Goal: Task Accomplishment & Management: Manage account settings

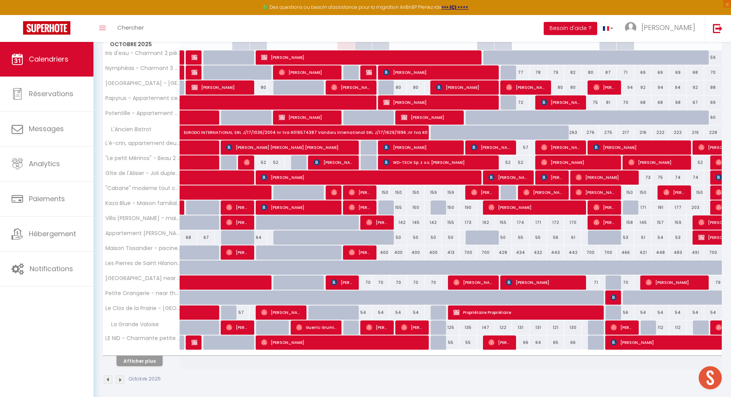
scroll to position [129, 0]
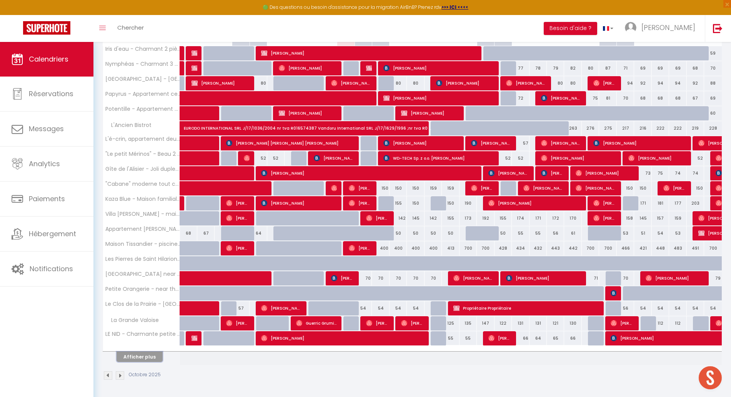
click at [135, 361] on button "Afficher plus" at bounding box center [140, 357] width 46 height 10
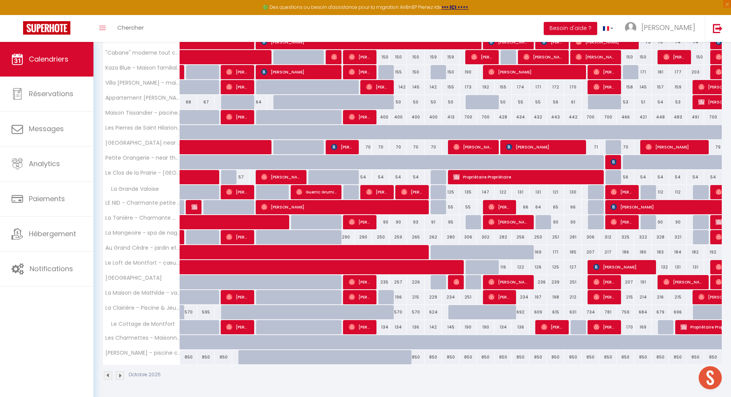
scroll to position [0, 0]
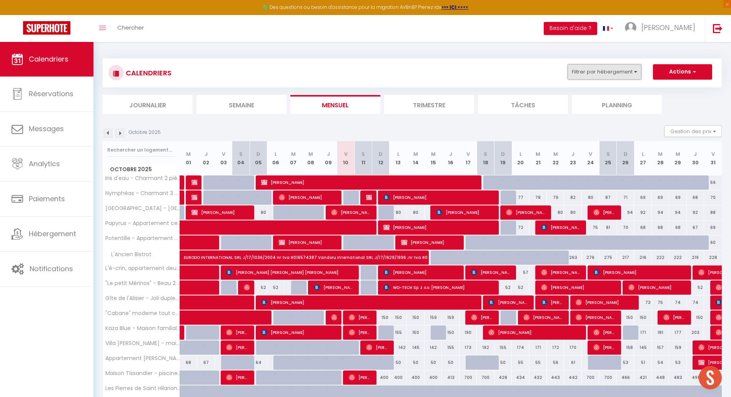
click at [604, 75] on button "Filtrer par hébergement" at bounding box center [605, 71] width 74 height 15
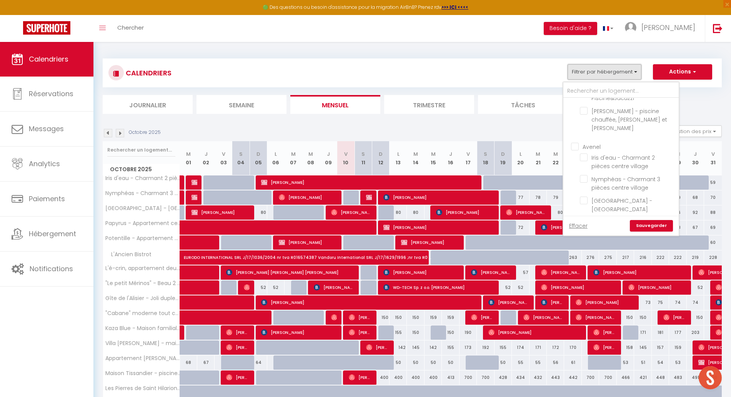
scroll to position [627, 0]
click at [576, 148] on input "Avenel" at bounding box center [628, 152] width 115 height 8
checkbox input "true"
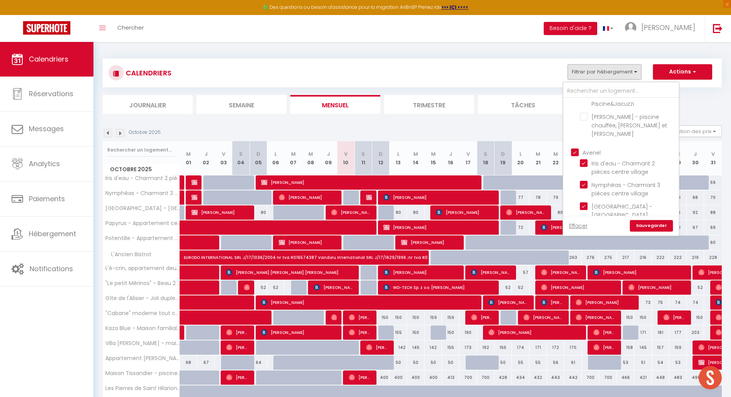
checkbox input "true"
checkbox input "false"
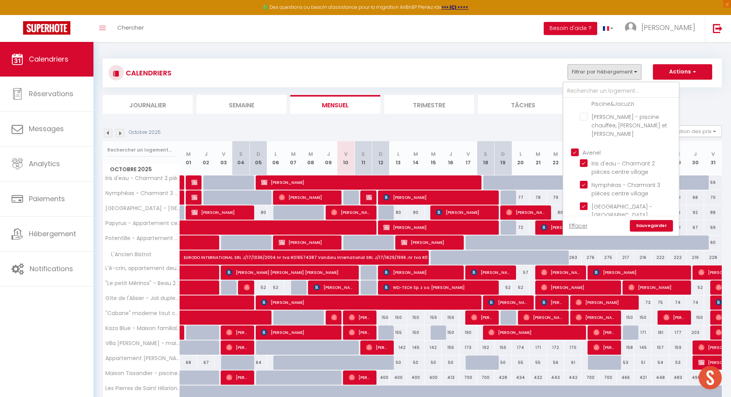
checkbox input "false"
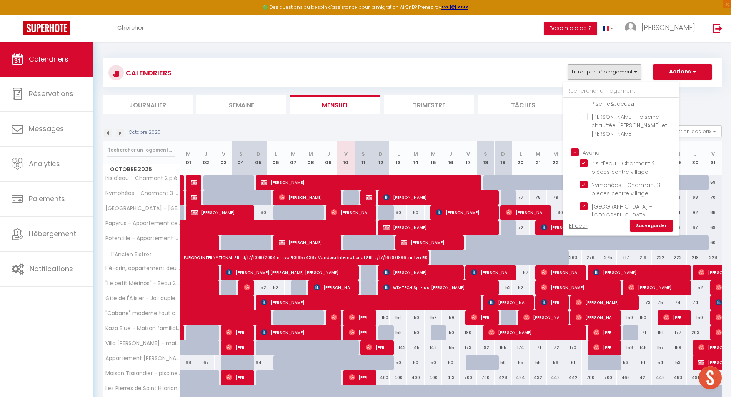
checkbox input "false"
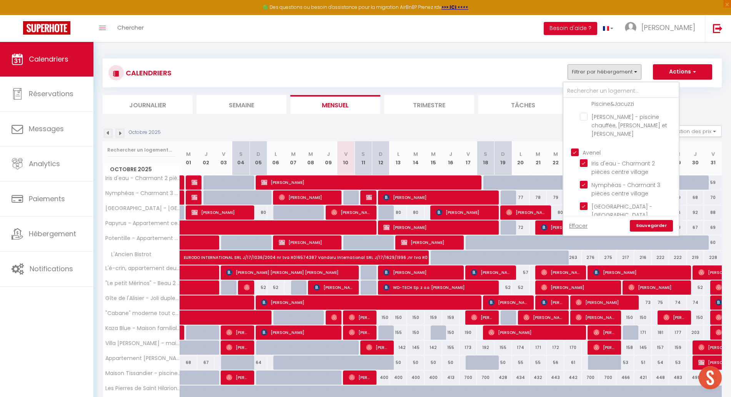
checkbox input "false"
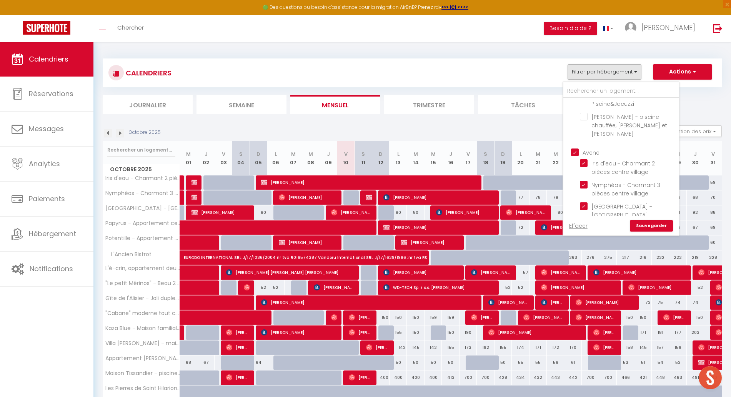
checkbox input "false"
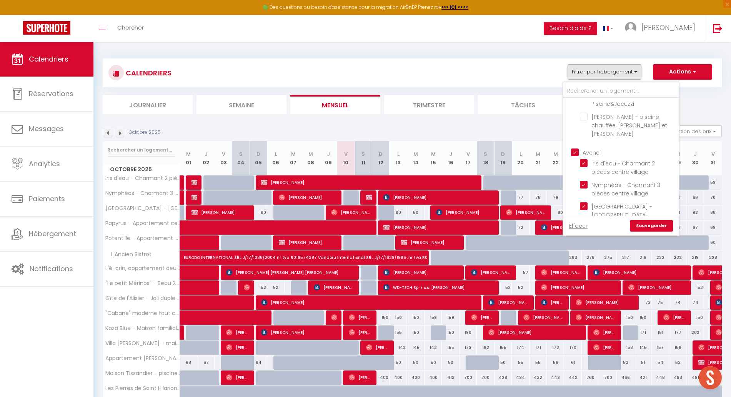
checkbox input "false"
checkbox input "true"
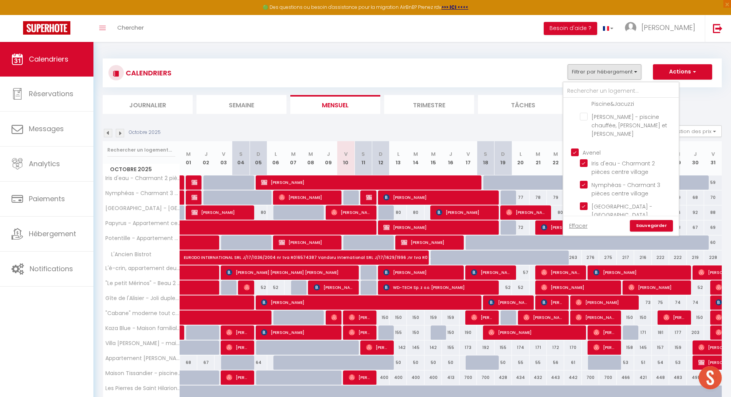
checkbox input "true"
checkbox input "false"
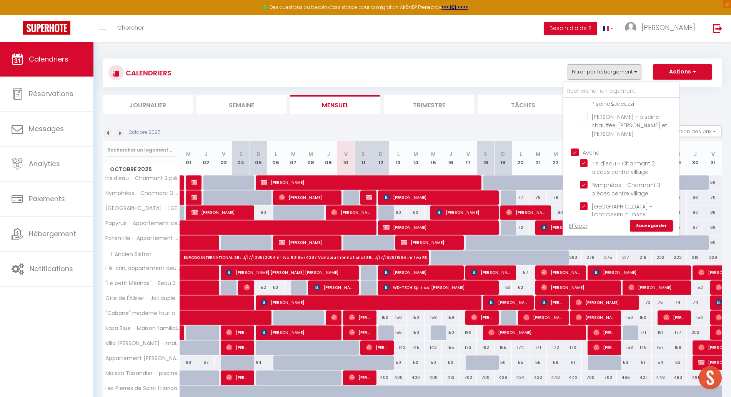
checkbox input "false"
click at [649, 230] on link "Sauvegarder" at bounding box center [651, 226] width 43 height 12
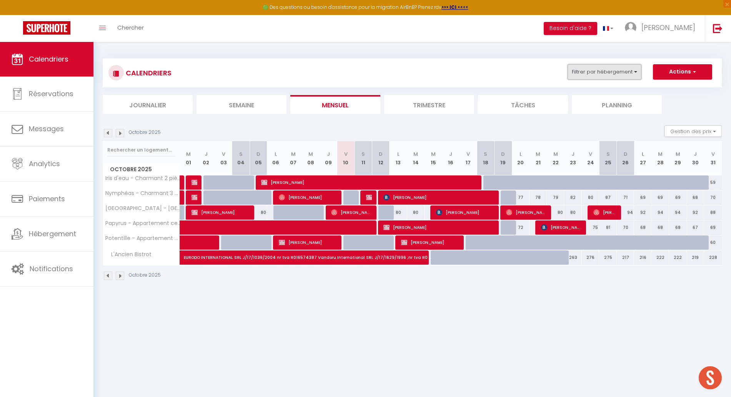
click at [596, 68] on button "Filtrer par hébergement" at bounding box center [605, 71] width 74 height 15
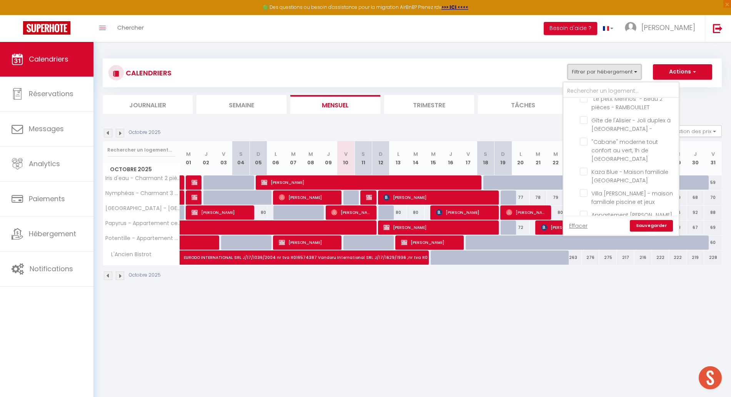
scroll to position [162, 0]
click at [584, 167] on input "Kaza Blue - Maison familiale [GEOGRAPHIC_DATA]" at bounding box center [628, 171] width 96 height 8
checkbox input "true"
checkbox input "false"
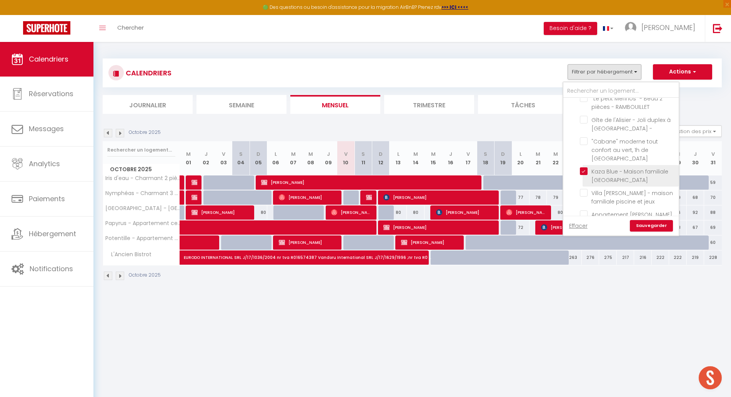
checkbox input "false"
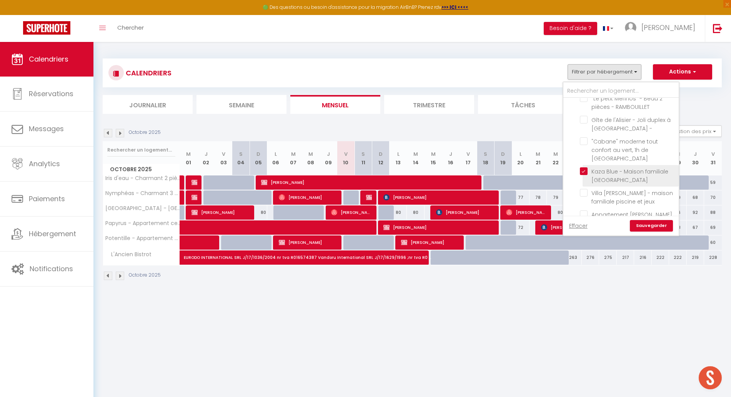
checkbox input "false"
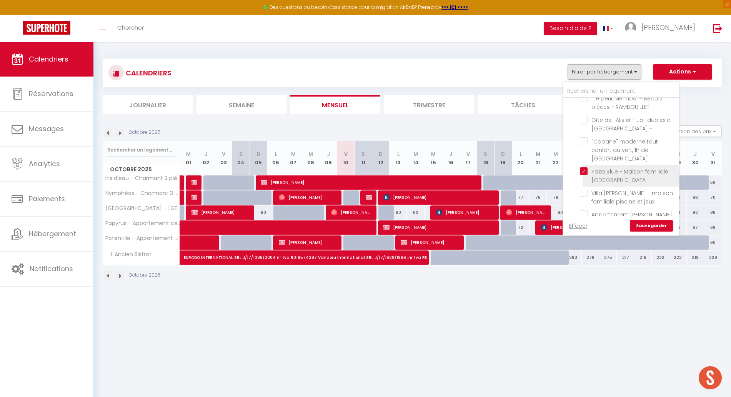
checkbox input "false"
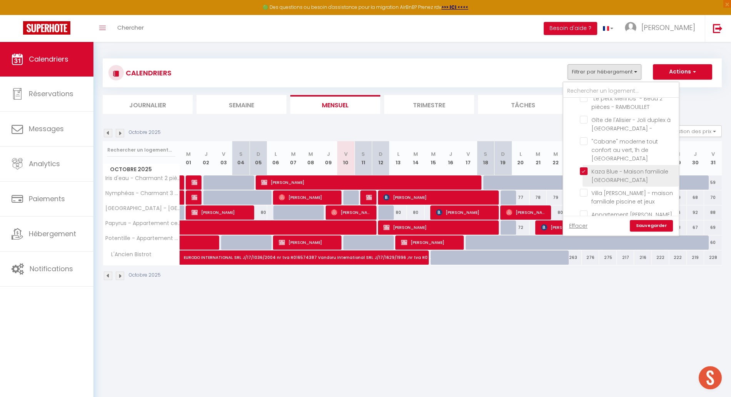
checkbox input "false"
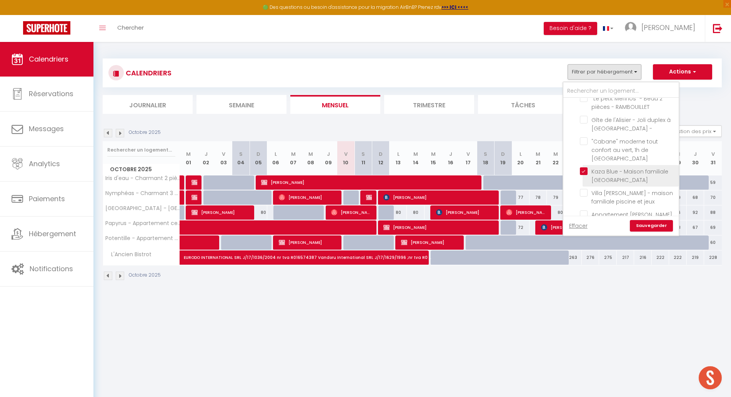
checkbox input "false"
click at [587, 159] on input "[GEOGRAPHIC_DATA] near the castle" at bounding box center [628, 163] width 96 height 8
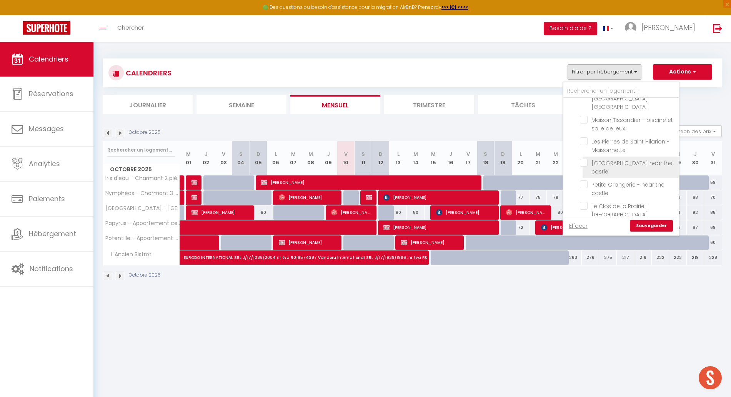
checkbox input "true"
checkbox input "false"
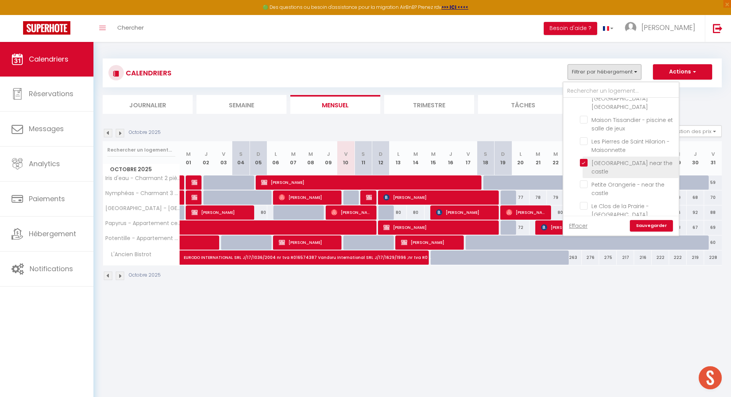
checkbox input "false"
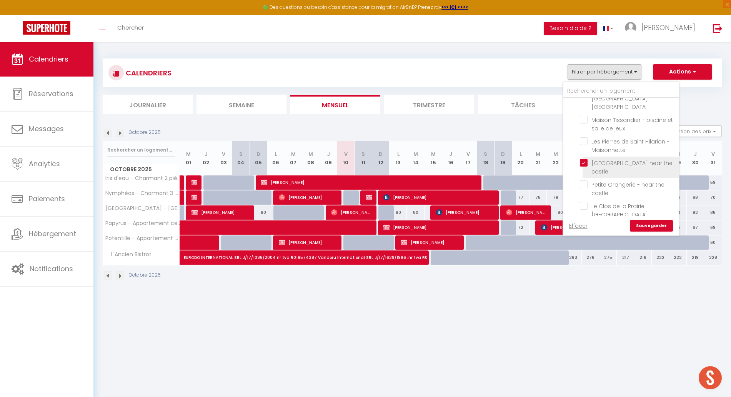
checkbox input "false"
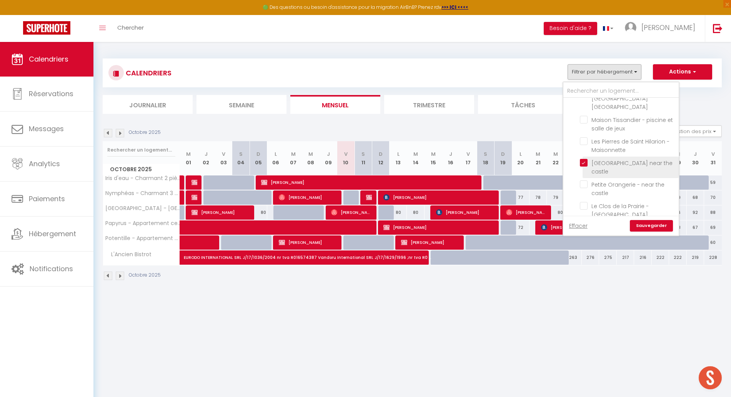
checkbox input "false"
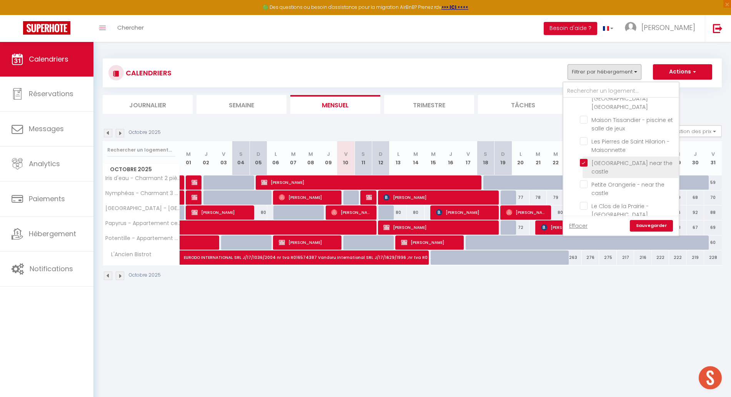
checkbox input "false"
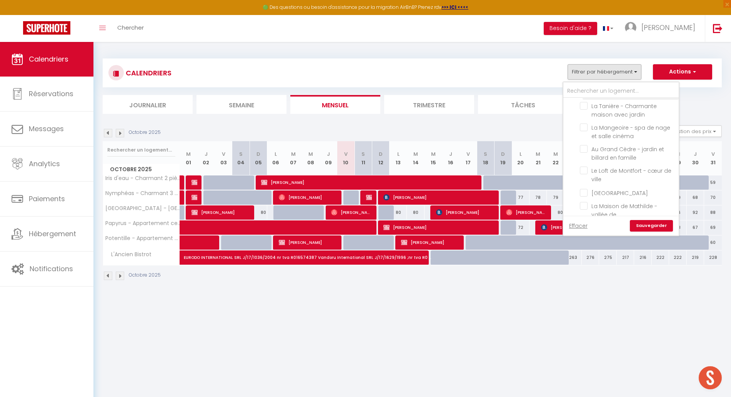
scroll to position [449, 0]
click at [356, 347] on body "🟢 Des questions ou besoin d'assistance pour la migration AirBnB? Prenez rdv >>>…" at bounding box center [365, 240] width 731 height 397
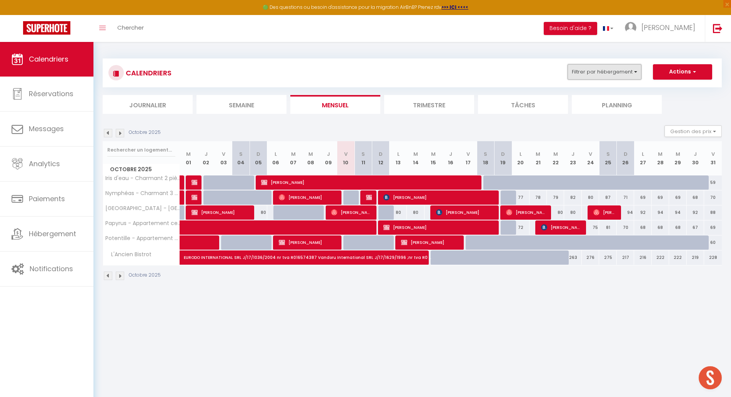
click at [606, 71] on button "Filtrer par hébergement" at bounding box center [605, 71] width 74 height 15
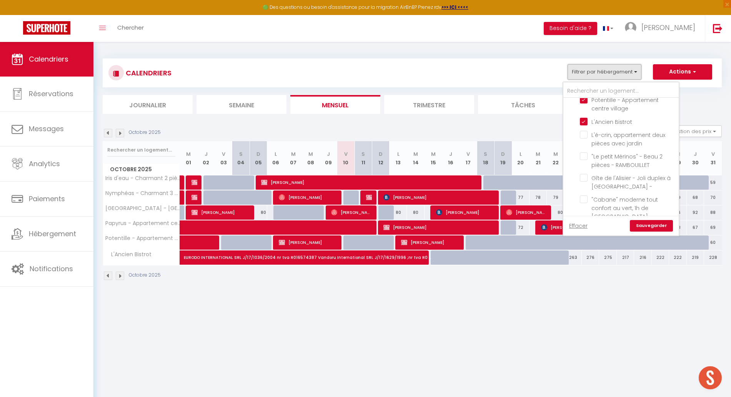
scroll to position [105, 0]
click at [599, 142] on span "L'é-crin, appartement deux pièces avec jardin" at bounding box center [629, 137] width 74 height 16
click at [599, 137] on input "L'é-crin, appartement deux pièces avec jardin" at bounding box center [628, 133] width 96 height 8
checkbox input "true"
checkbox input "false"
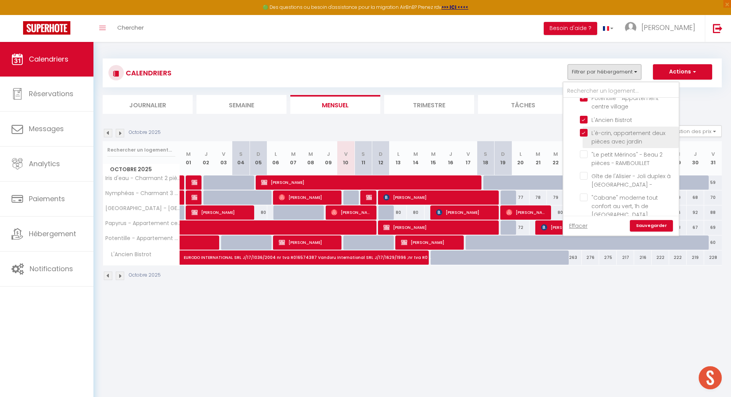
checkbox input "false"
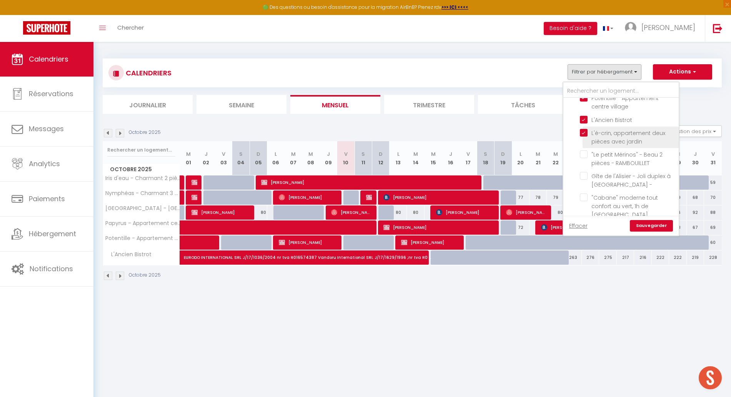
checkbox input "false"
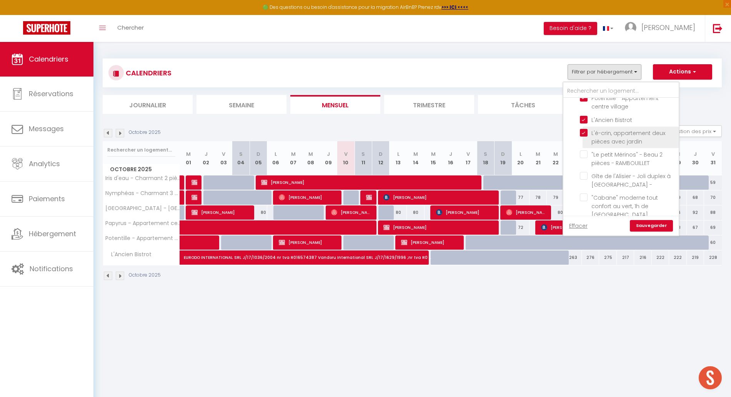
checkbox input "false"
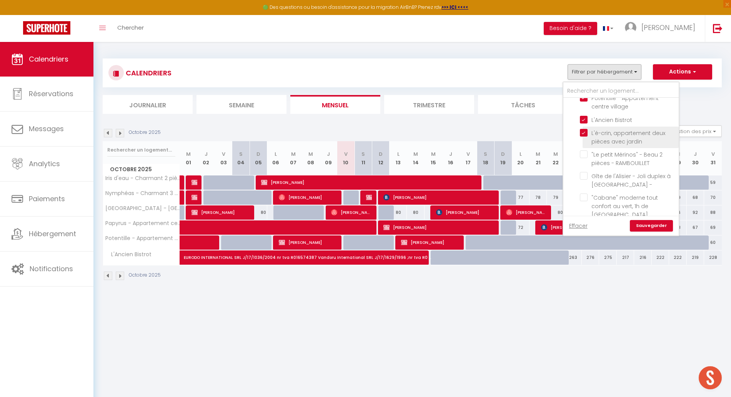
checkbox input "false"
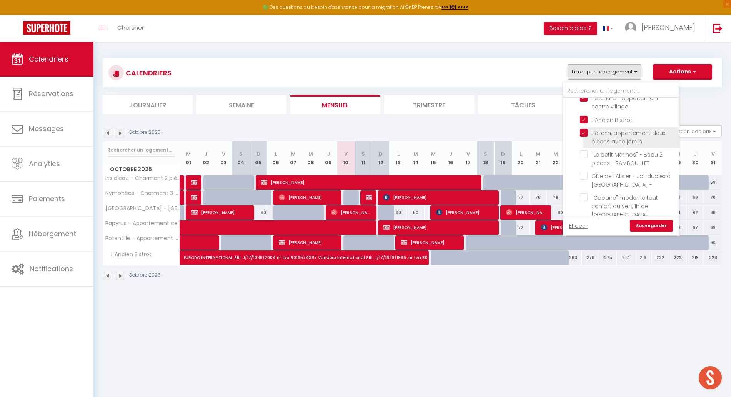
checkbox input "false"
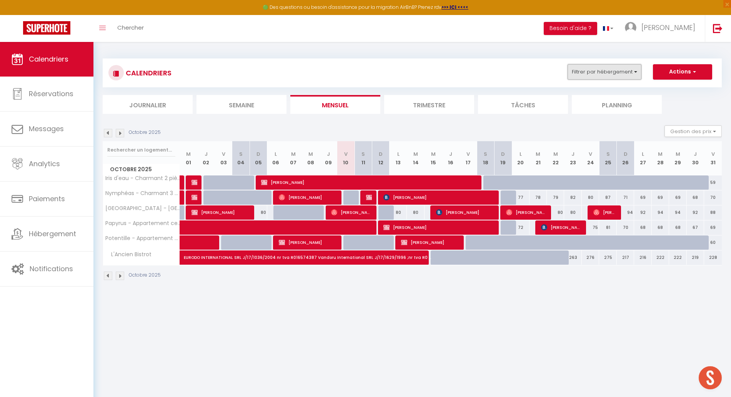
click at [602, 78] on button "Filtrer par hébergement" at bounding box center [605, 71] width 74 height 15
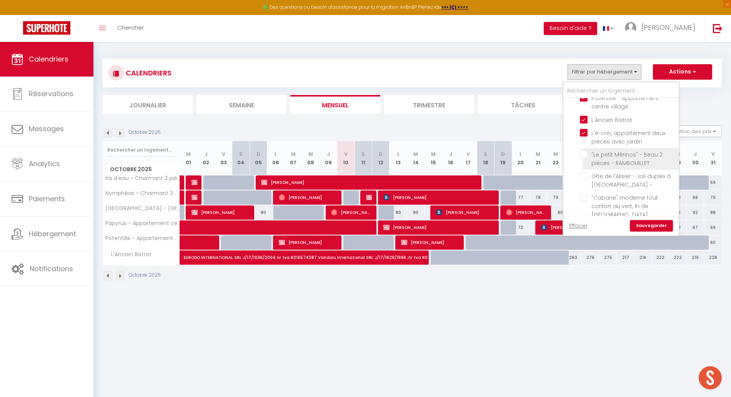
click at [586, 152] on input ""Le petit Mérinos" - Beau 2 pièces - RAMBOUILLET" at bounding box center [628, 154] width 96 height 8
checkbox input "true"
checkbox input "false"
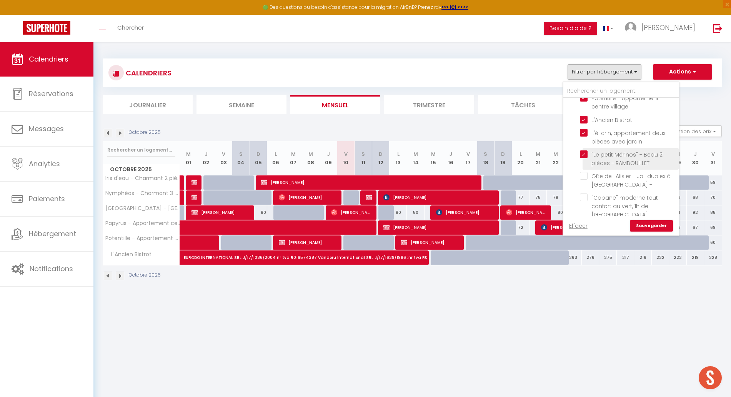
checkbox input "false"
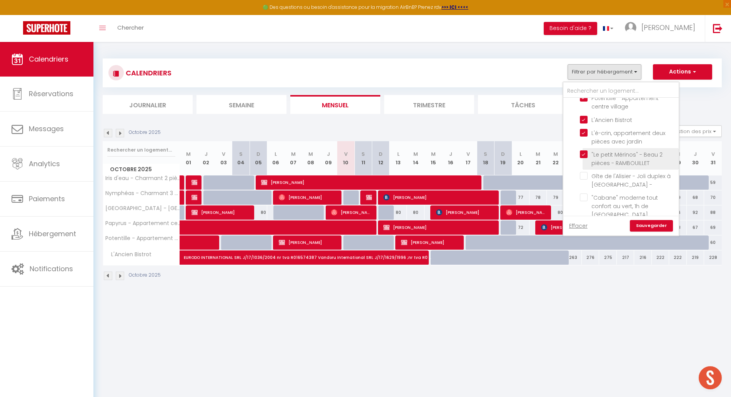
checkbox input "false"
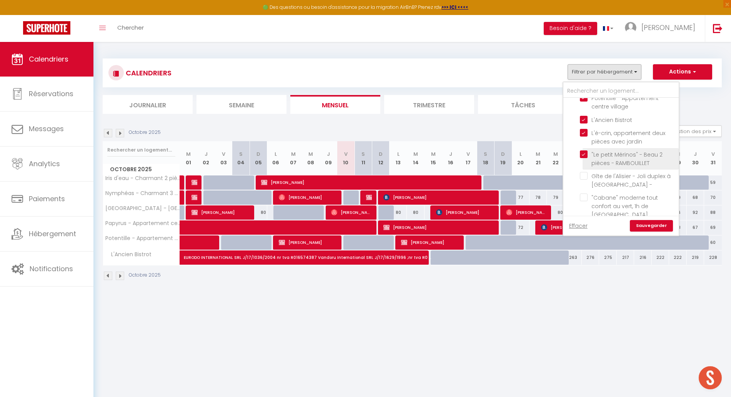
checkbox input "false"
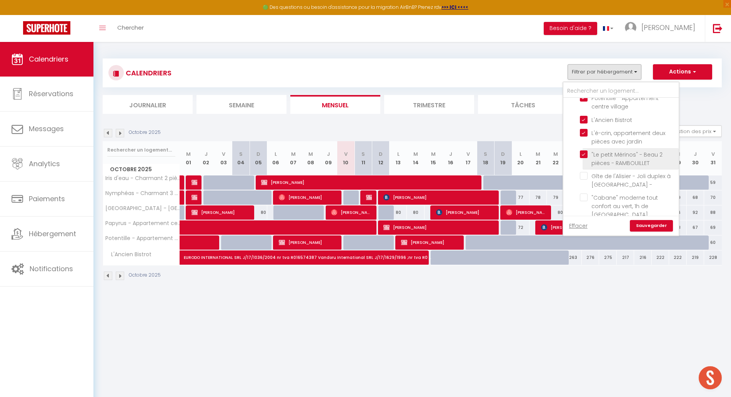
checkbox input "false"
click at [584, 179] on input "Gîte de l'Alisier - Joli duplex à [GEOGRAPHIC_DATA] -" at bounding box center [628, 176] width 96 height 8
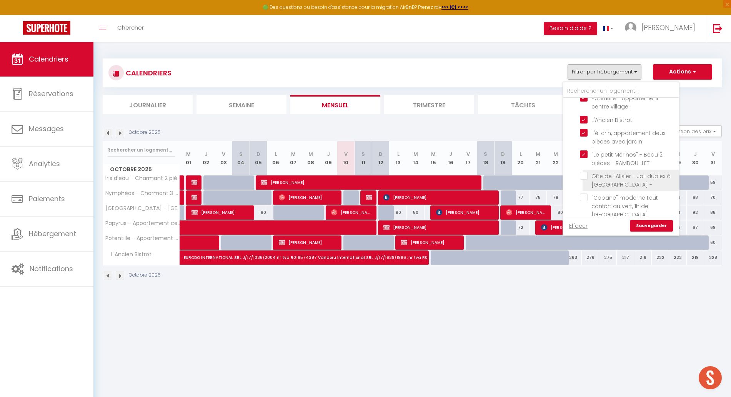
checkbox input "true"
checkbox input "false"
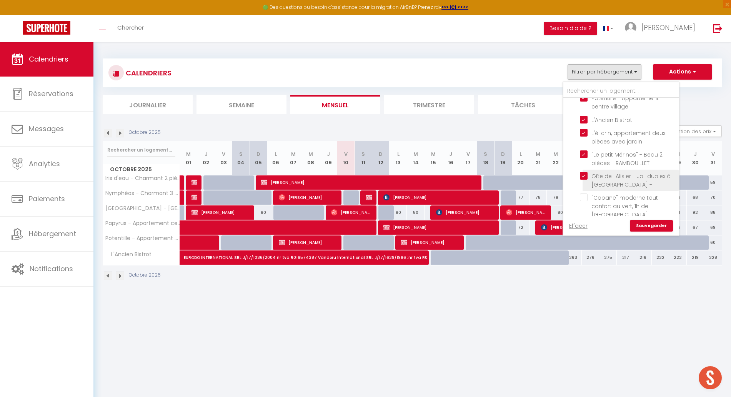
checkbox input "false"
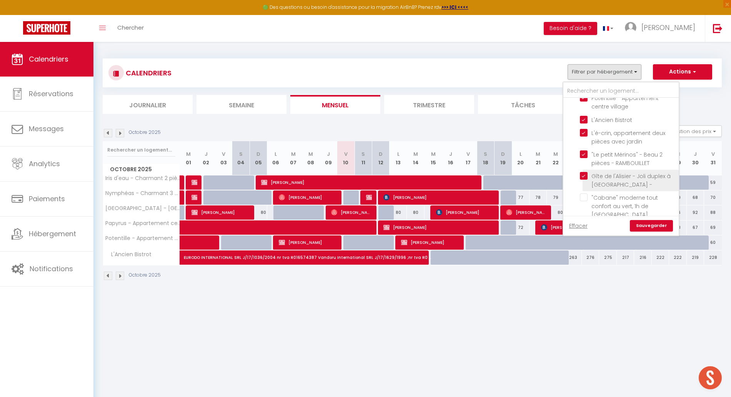
checkbox input "false"
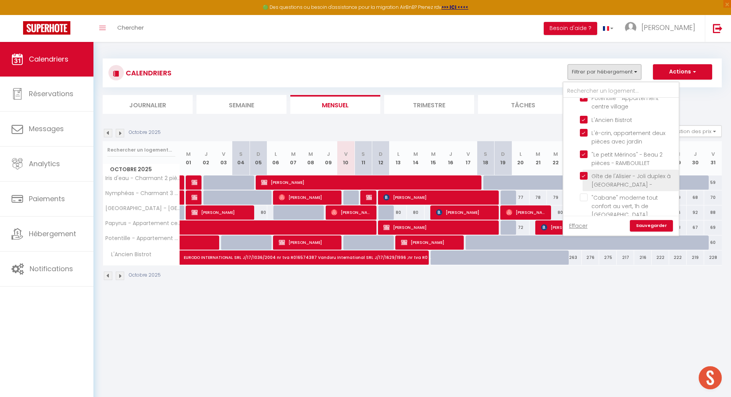
checkbox input "false"
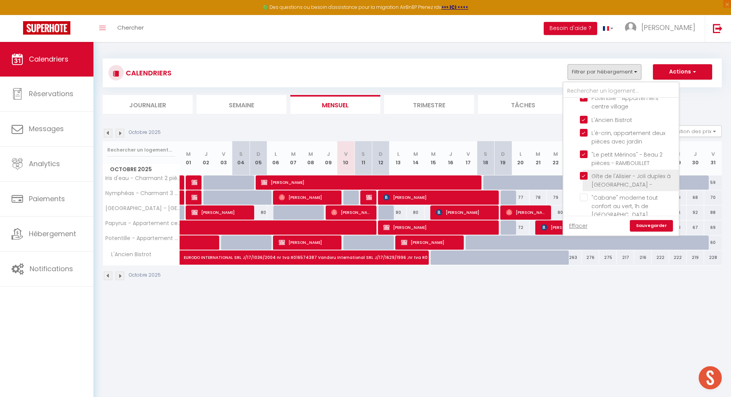
checkbox input "false"
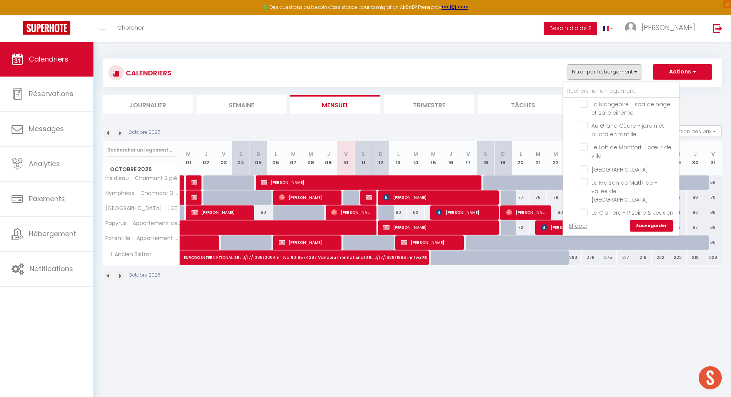
scroll to position [467, 0]
click at [584, 178] on input "La Maison de Mathilde - vallée de [GEOGRAPHIC_DATA]" at bounding box center [628, 182] width 96 height 8
checkbox input "true"
checkbox input "false"
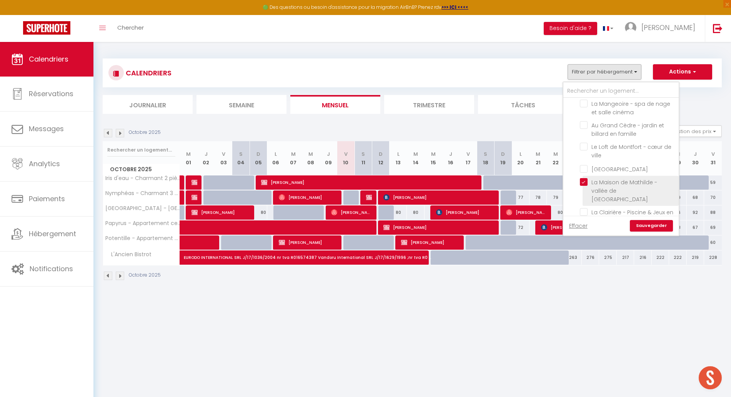
checkbox input "false"
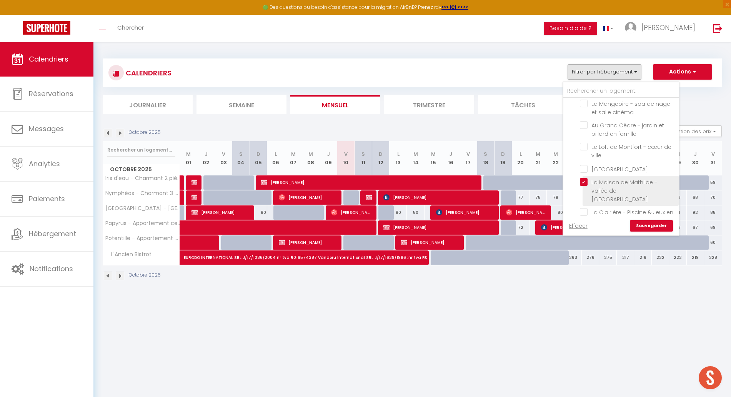
checkbox input "false"
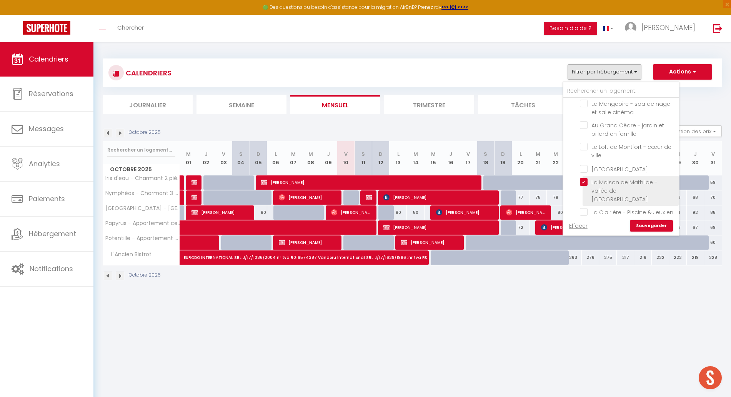
checkbox input "false"
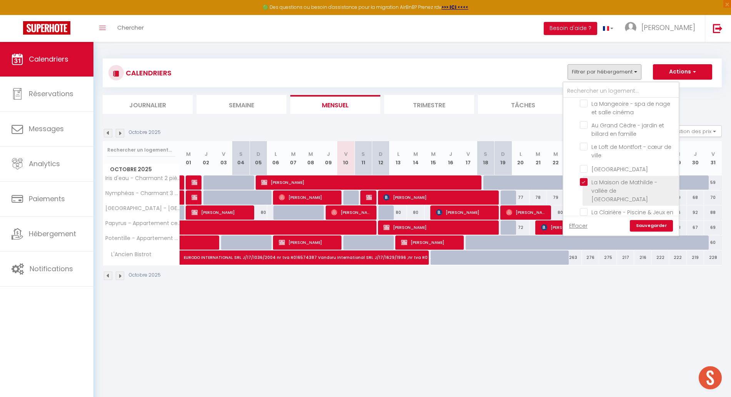
checkbox input "false"
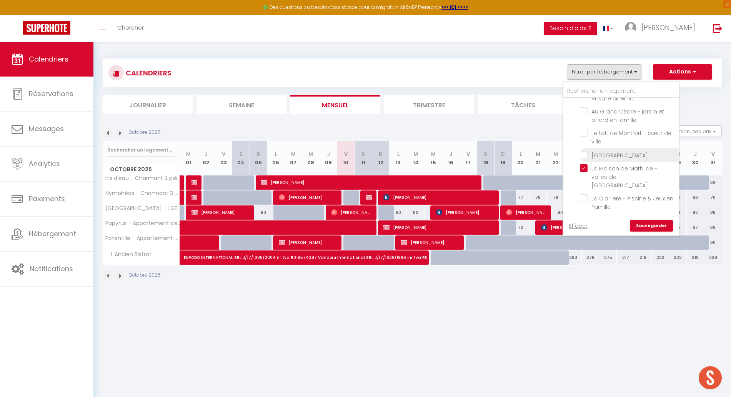
click at [583, 150] on input "[GEOGRAPHIC_DATA]" at bounding box center [628, 154] width 96 height 8
checkbox input "true"
checkbox input "false"
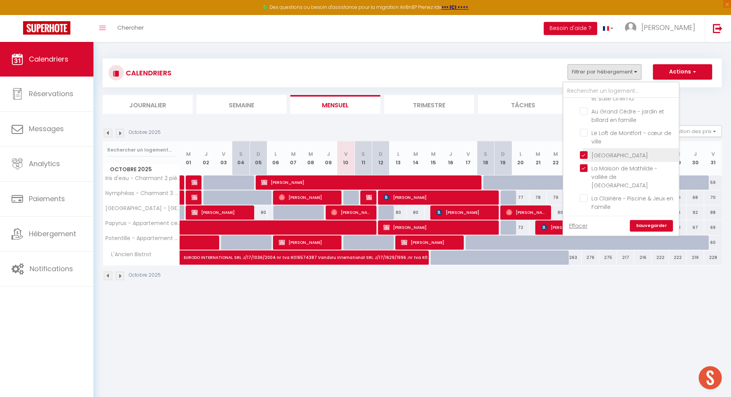
checkbox input "false"
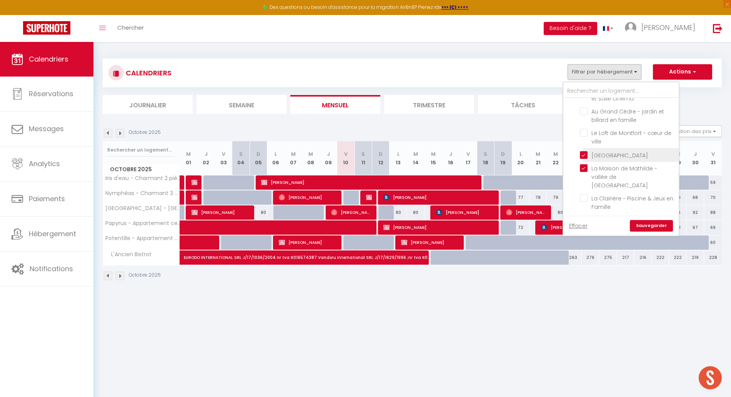
checkbox input "false"
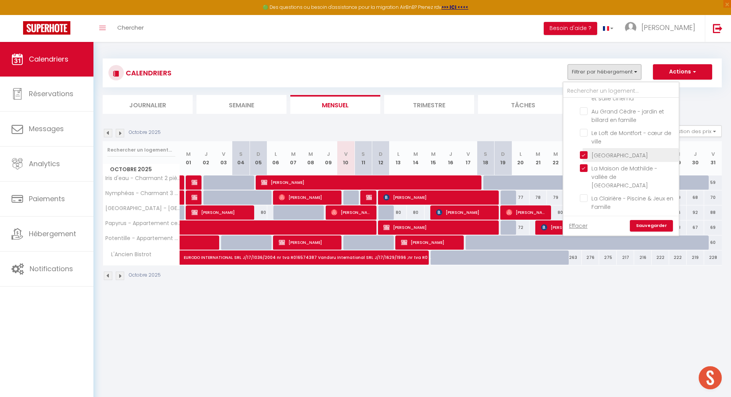
checkbox input "false"
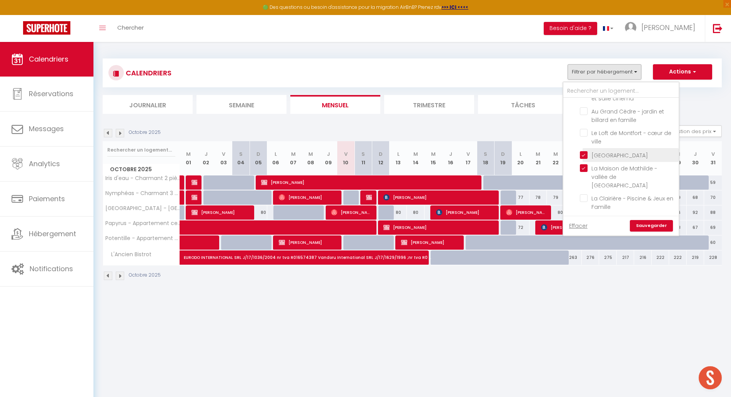
checkbox input "false"
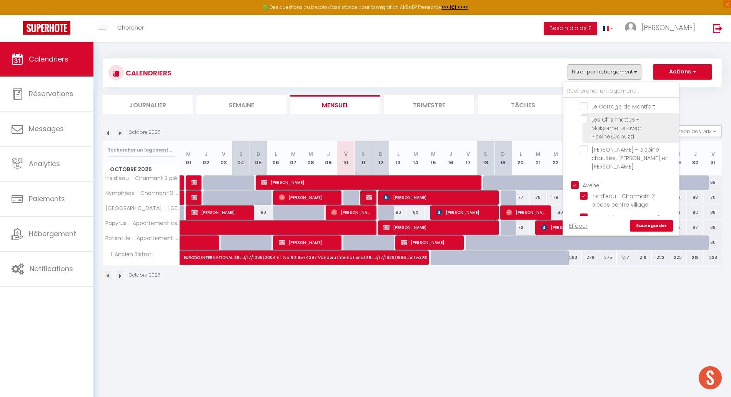
scroll to position [736, 0]
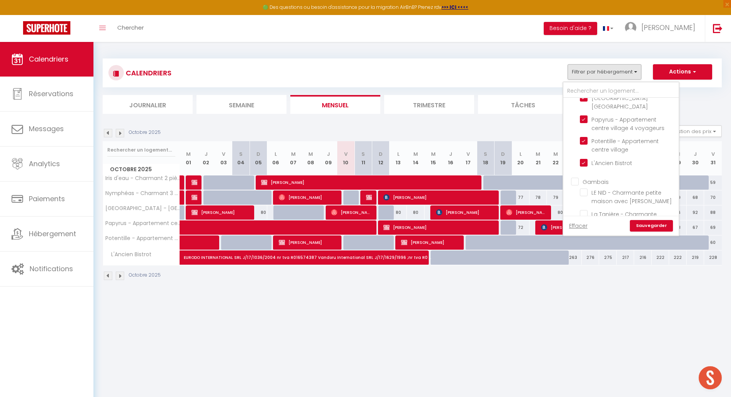
click at [650, 227] on link "Sauvegarder" at bounding box center [651, 226] width 43 height 12
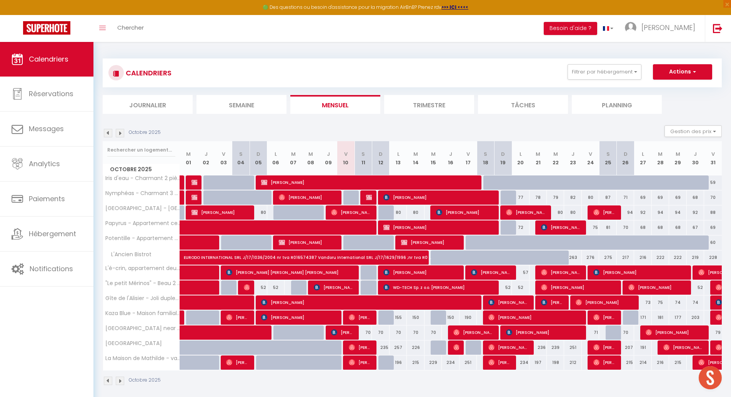
click at [413, 25] on div "Toggle menubar Chercher BUTTON Besoin d'aide ? [PERSON_NAME] Équipe" at bounding box center [391, 28] width 670 height 27
click at [422, 28] on div "Toggle menubar Chercher BUTTON Besoin d'aide ? [PERSON_NAME] Équipe" at bounding box center [391, 28] width 670 height 27
click at [597, 75] on button "Filtrer par hébergement" at bounding box center [605, 71] width 74 height 15
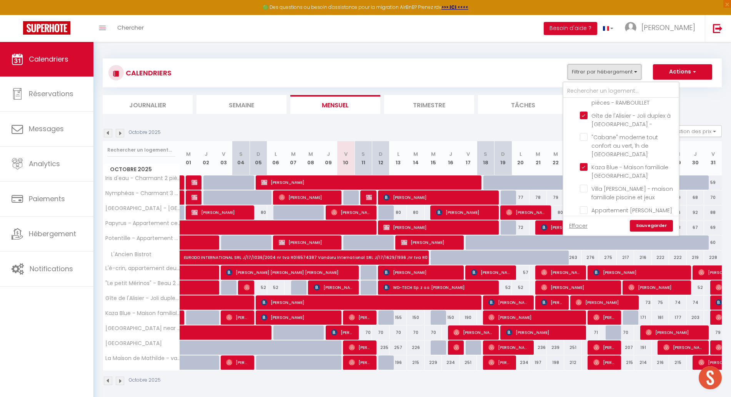
scroll to position [167, 0]
click at [421, 57] on div "CALENDRIERS Filtrer par hébergement Actif Iris d'eau - [GEOGRAPHIC_DATA] 2 pièc…" at bounding box center [412, 222] width 619 height 342
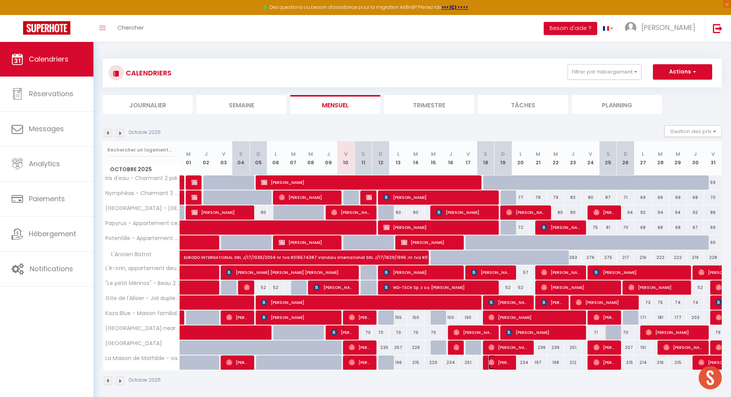
click at [497, 366] on span "[PERSON_NAME]" at bounding box center [500, 362] width 23 height 15
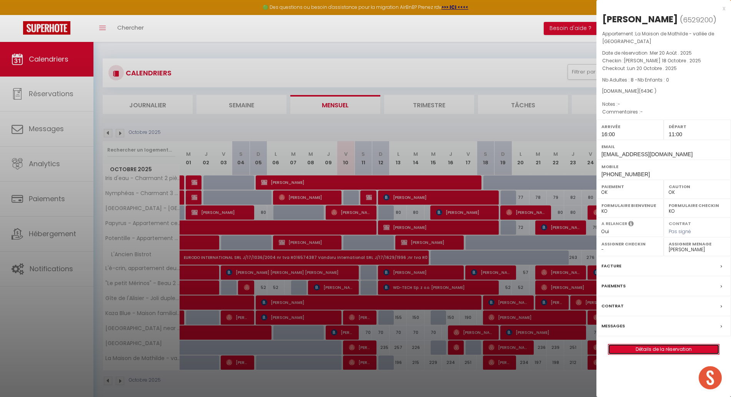
click at [635, 351] on link "Détails de la réservation" at bounding box center [664, 349] width 111 height 10
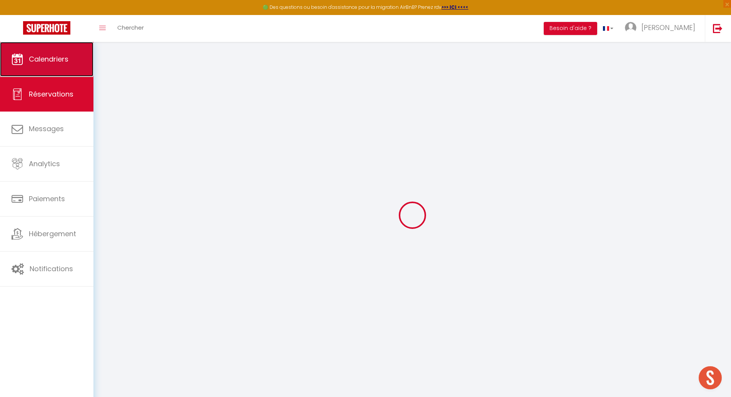
click at [32, 63] on span "Calendriers" at bounding box center [49, 59] width 40 height 10
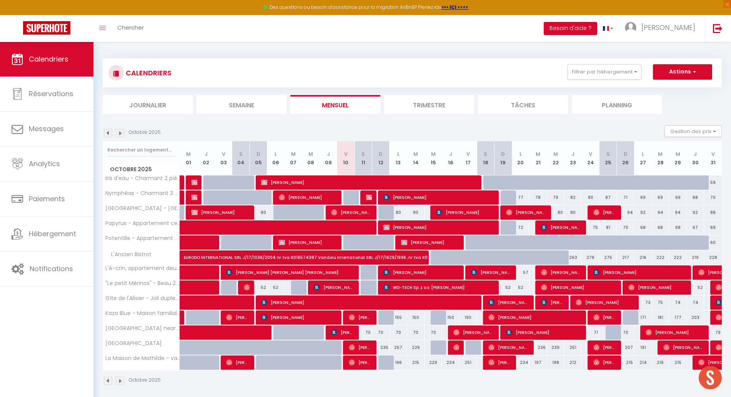
click at [301, 50] on div "CALENDRIERS Filtrer par hébergement Actif Iris d'eau - [GEOGRAPHIC_DATA] 2 pièc…" at bounding box center [413, 222] width 638 height 361
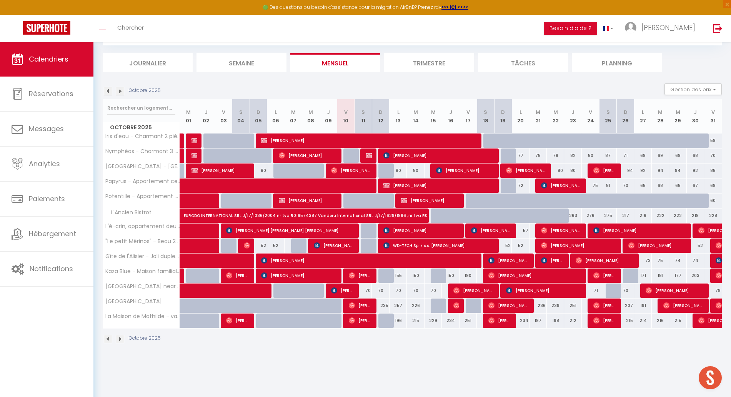
click at [120, 93] on img at bounding box center [120, 91] width 8 height 8
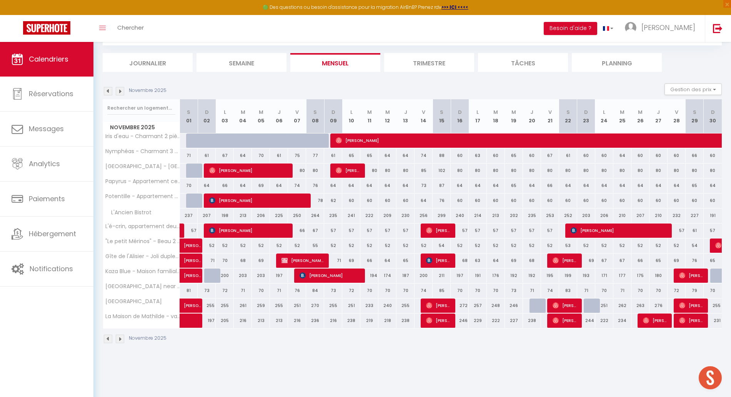
click at [120, 93] on img at bounding box center [120, 91] width 8 height 8
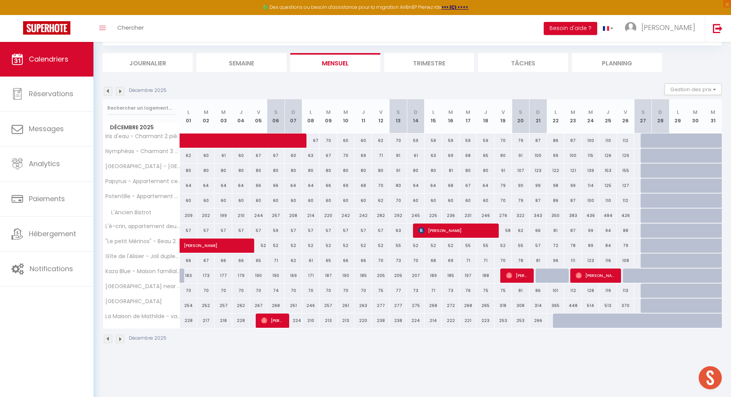
click at [523, 214] on div "322" at bounding box center [520, 216] width 17 height 14
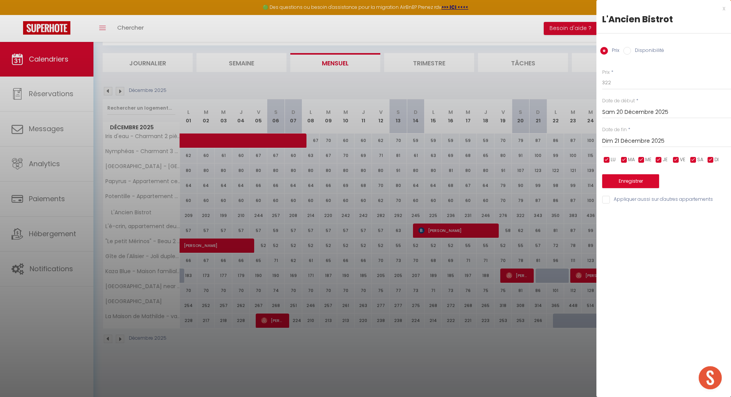
click at [625, 134] on div "Dim 21 Décembre 2025 < Déc 2025 > Dim Lun Mar Mer Jeu Ven Sam 1 2 3 4 5 6 7 8 9…" at bounding box center [667, 141] width 129 height 14
click at [724, 7] on div "x" at bounding box center [661, 8] width 129 height 9
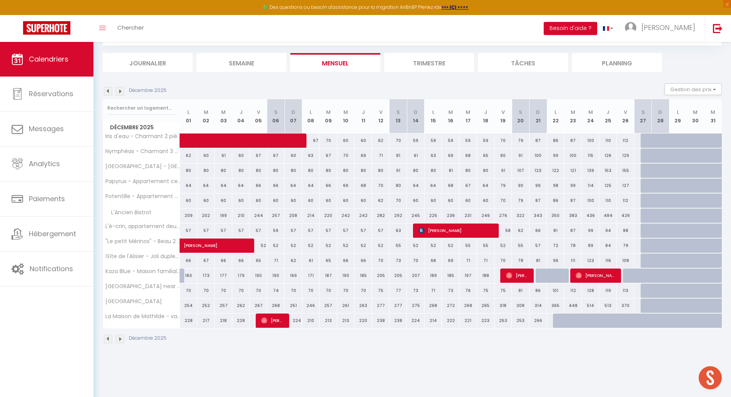
click at [486, 215] on div "246" at bounding box center [485, 216] width 17 height 14
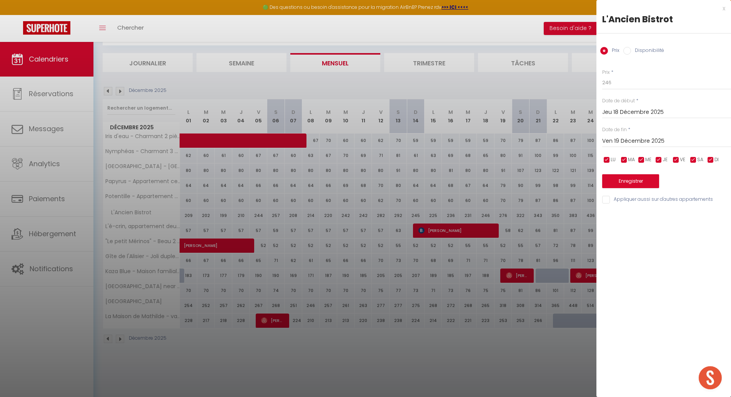
click at [622, 144] on input "Ven 19 Décembre 2025" at bounding box center [667, 141] width 129 height 10
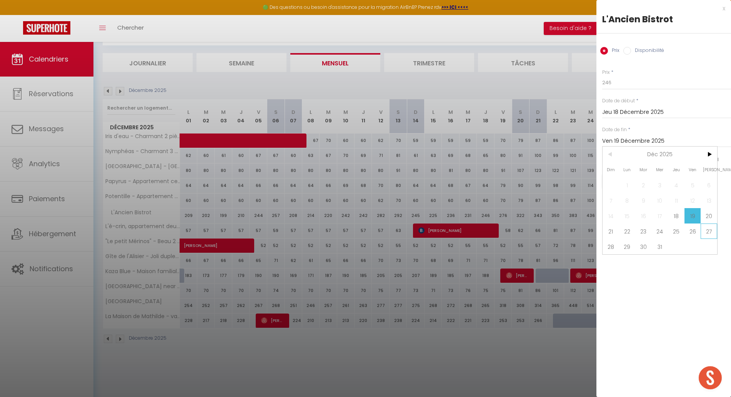
click at [709, 231] on span "27" at bounding box center [709, 231] width 17 height 15
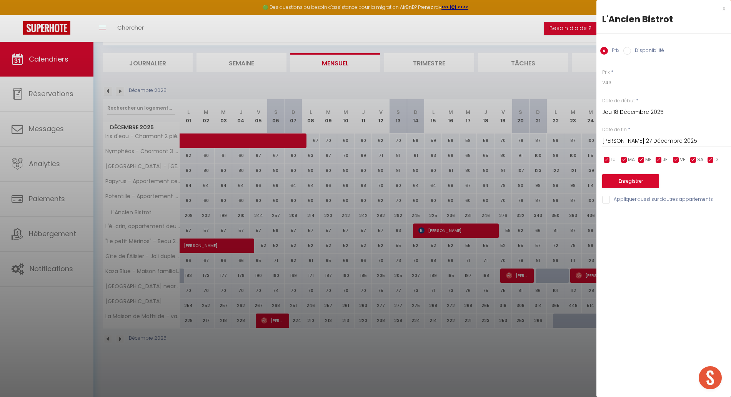
click at [641, 50] on label "Disponibilité" at bounding box center [647, 51] width 33 height 8
click at [631, 50] on input "Disponibilité" at bounding box center [628, 51] width 8 height 8
click at [725, 11] on div "x" at bounding box center [661, 8] width 129 height 9
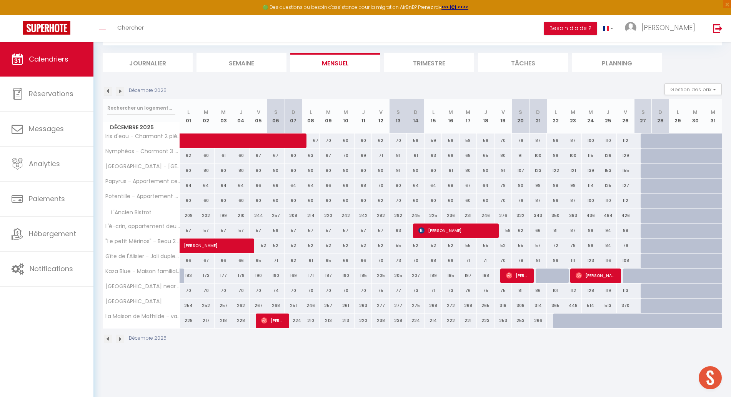
click at [109, 91] on img at bounding box center [108, 91] width 8 height 8
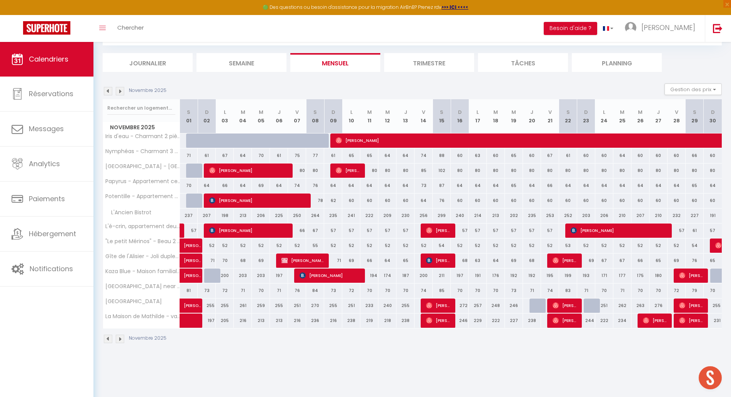
click at [109, 91] on img at bounding box center [108, 91] width 8 height 8
